Goal: Find specific page/section: Find specific page/section

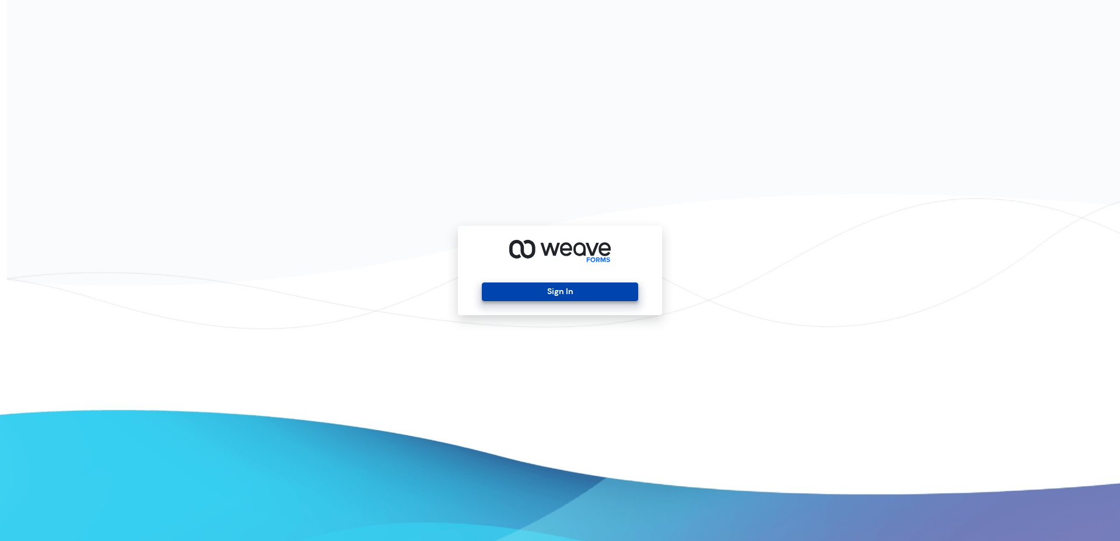
click at [541, 290] on button "Sign In" at bounding box center [560, 291] width 156 height 19
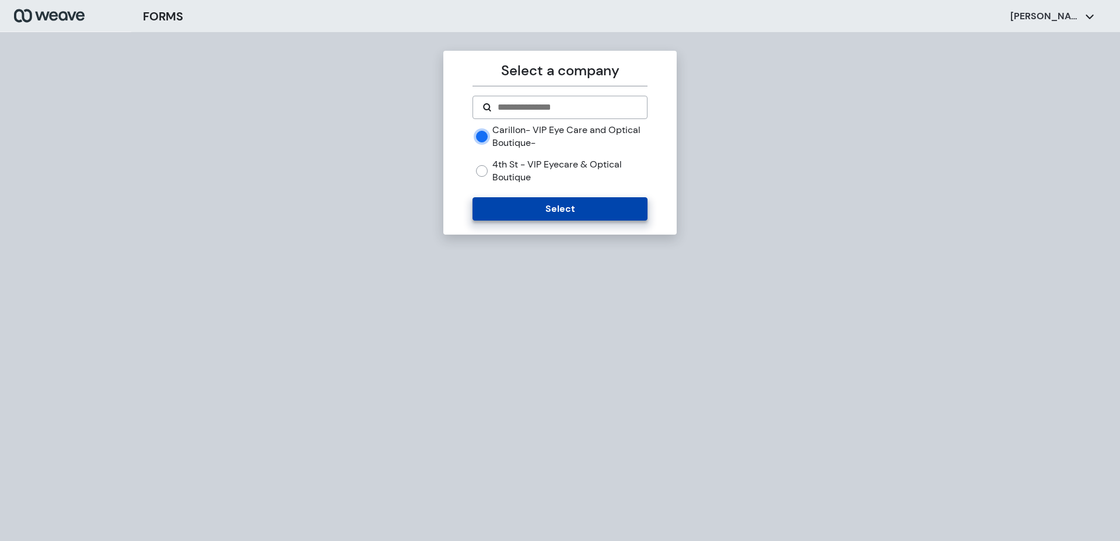
click at [553, 207] on button "Select" at bounding box center [560, 208] width 174 height 23
